Goal: Task Accomplishment & Management: Use online tool/utility

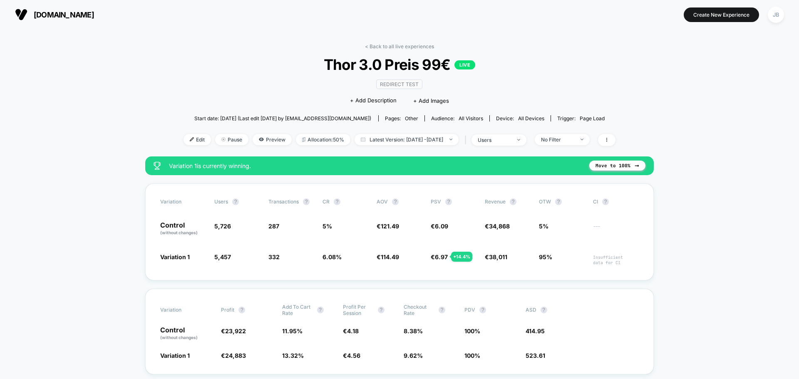
click at [44, 12] on span "[DOMAIN_NAME]" at bounding box center [64, 14] width 60 height 9
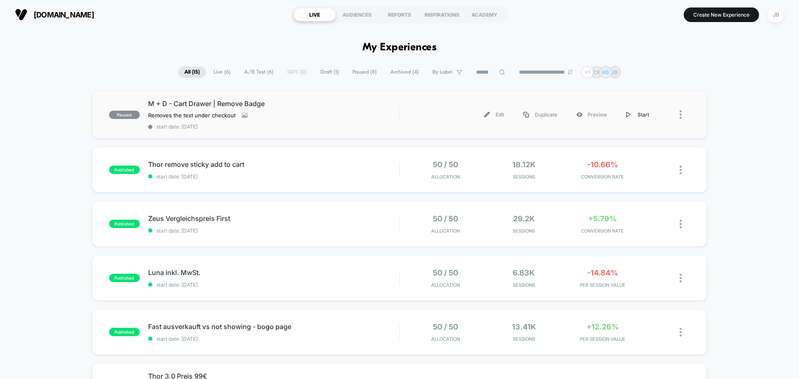
click at [643, 114] on div "Start" at bounding box center [637, 114] width 42 height 19
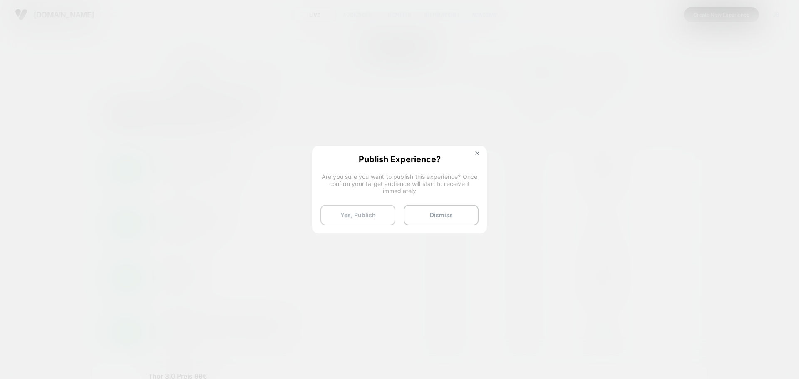
click at [379, 219] on button "Yes, Publish" at bounding box center [357, 215] width 75 height 21
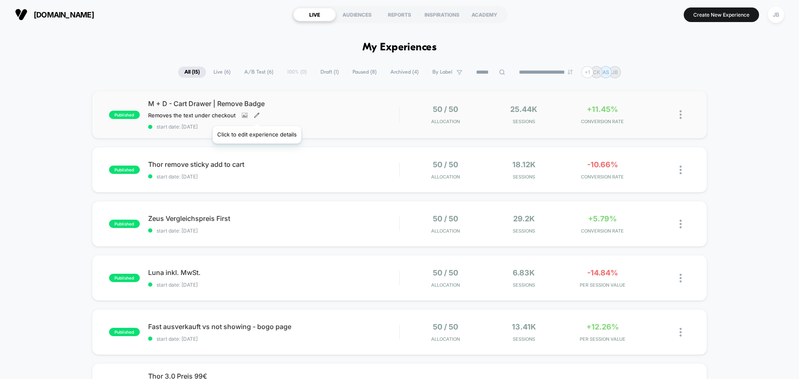
click at [256, 116] on icon at bounding box center [257, 115] width 6 height 6
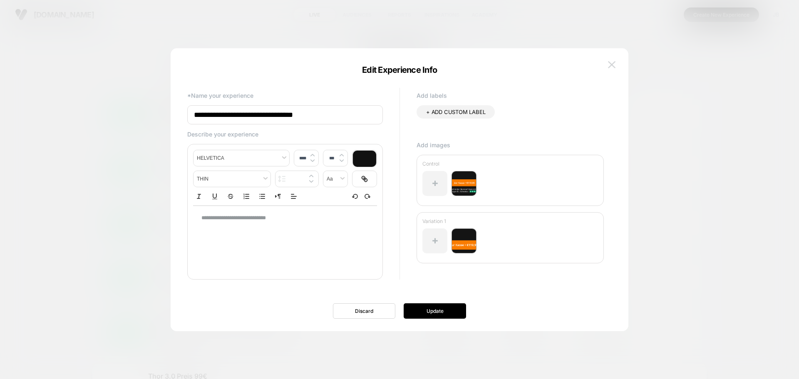
click at [611, 67] on img at bounding box center [611, 64] width 7 height 7
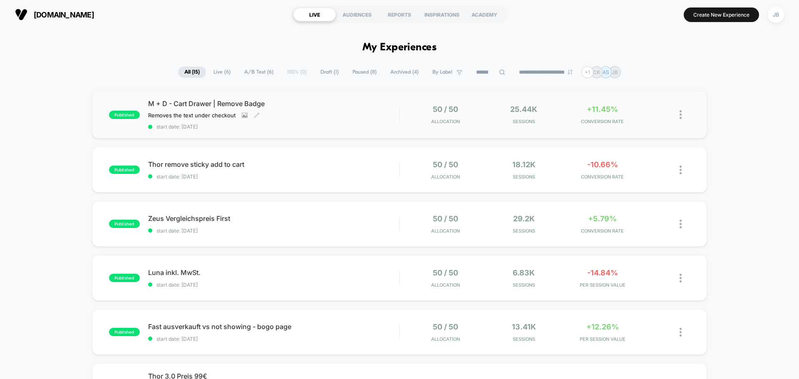
click at [325, 118] on div "M + D - Cart Drawer | Remove Badge Removes the text under checkout Click to vie…" at bounding box center [273, 114] width 251 height 30
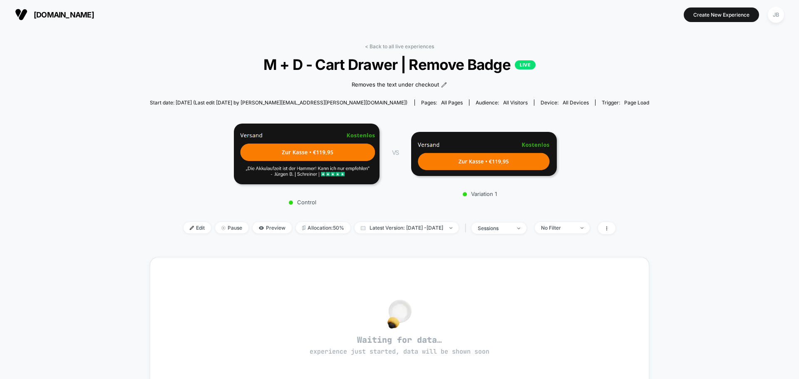
click at [682, 122] on div "< Back to all live experiences M + D - Cart Drawer | Remove Badge LIVE Removes …" at bounding box center [399, 313] width 799 height 569
